Goal: Task Accomplishment & Management: Manage account settings

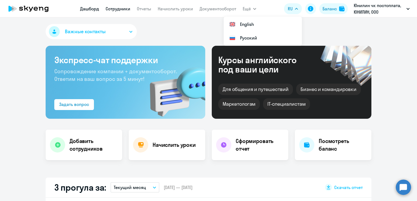
click at [116, 5] on nav "[PERSON_NAME] Отчеты Начислить уроки Документооборот" at bounding box center [158, 8] width 156 height 11
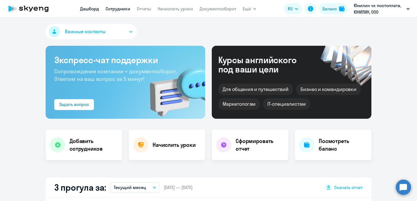
click at [121, 9] on link "Сотрудники" at bounding box center [118, 8] width 25 height 5
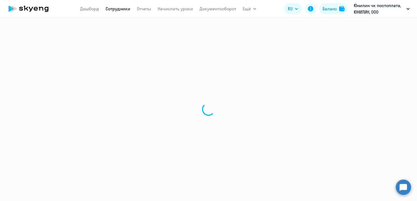
select select "30"
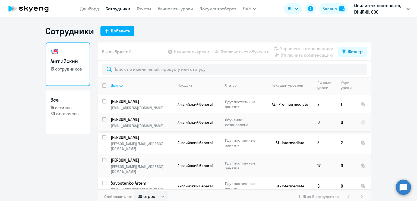
scroll to position [175, 0]
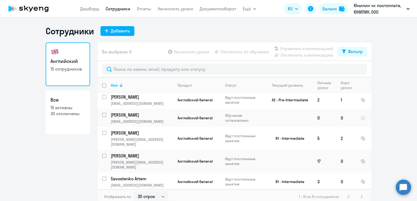
click at [102, 194] on input "select row 12989963" at bounding box center [107, 199] width 11 height 11
checkbox input "true"
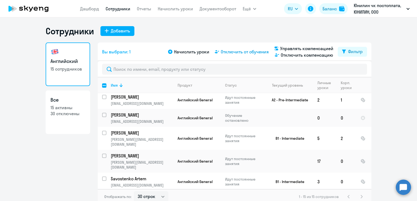
click at [240, 51] on span "Отключить от обучения" at bounding box center [245, 51] width 48 height 7
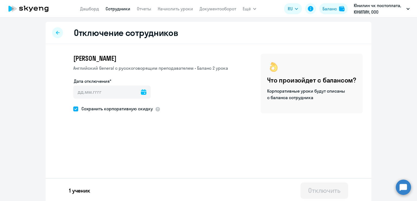
click at [141, 92] on icon at bounding box center [143, 91] width 5 height 5
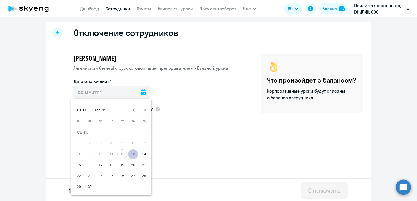
click at [134, 152] on span "13" at bounding box center [133, 154] width 10 height 10
type input "[DATE]"
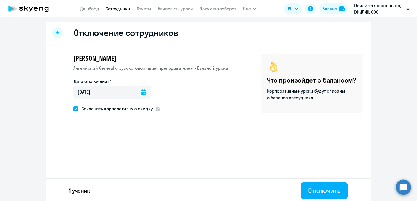
scroll to position [2, 0]
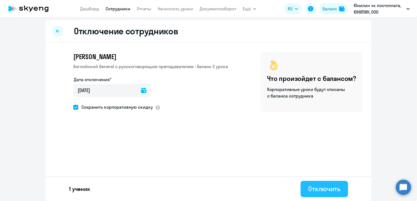
click at [301, 188] on button "Отключить" at bounding box center [325, 188] width 48 height 16
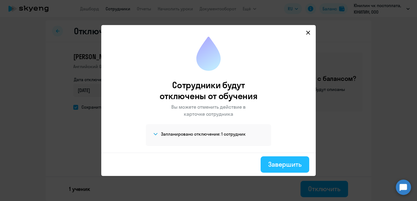
click at [278, 165] on div "Завершить" at bounding box center [285, 164] width 33 height 9
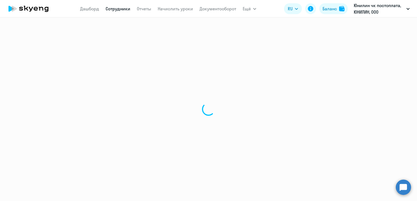
select select "30"
